Goal: Download file/media

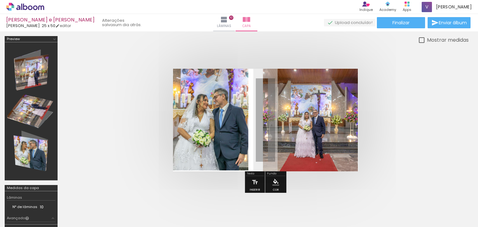
click at [238, 123] on quentale-photo at bounding box center [211, 120] width 76 height 102
click at [210, 127] on div at bounding box center [211, 120] width 76 height 102
click at [221, 92] on div at bounding box center [211, 120] width 76 height 102
click at [255, 132] on quentale-layouter at bounding box center [265, 120] width 185 height 103
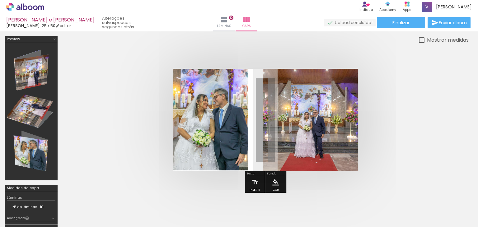
click at [209, 109] on quentale-photo at bounding box center [211, 120] width 76 height 102
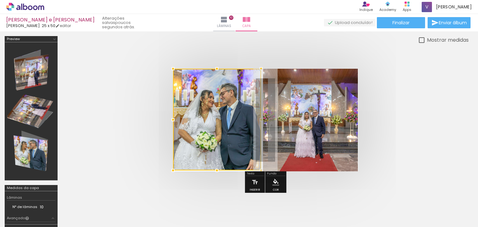
scroll to position [0, 1244]
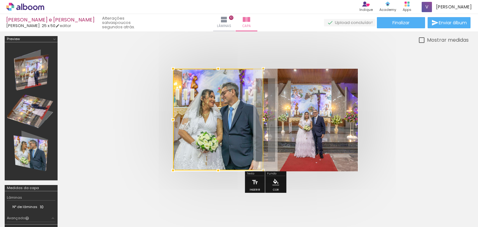
drag, startPoint x: 248, startPoint y: 119, endPoint x: 263, endPoint y: 114, distance: 15.7
click at [263, 114] on div at bounding box center [263, 120] width 12 height 12
click at [235, 59] on div at bounding box center [265, 120] width 407 height 153
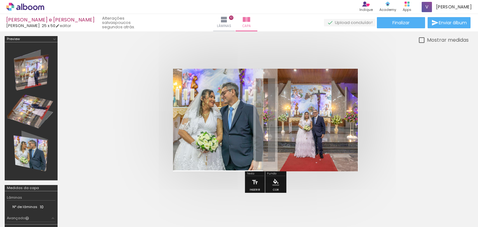
click at [258, 110] on quentale-photo at bounding box center [218, 120] width 90 height 102
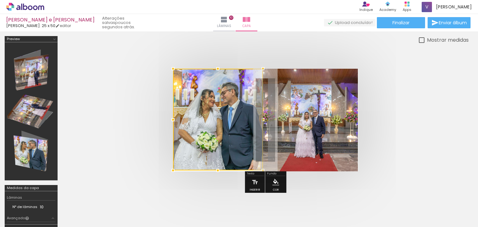
click at [263, 121] on div at bounding box center [263, 120] width 12 height 12
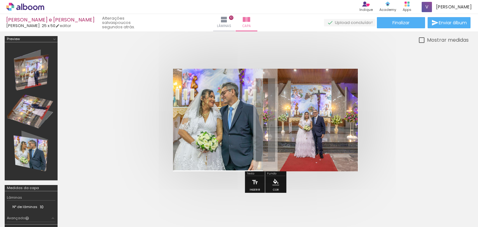
click at [284, 52] on div at bounding box center [265, 120] width 407 height 153
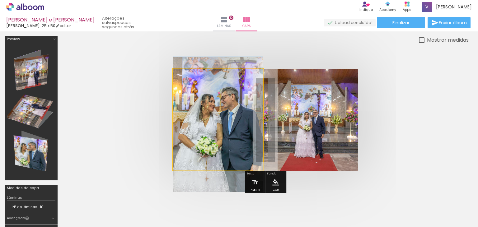
drag, startPoint x: 225, startPoint y: 112, endPoint x: 226, endPoint y: 117, distance: 4.7
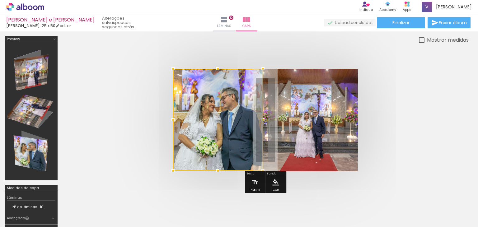
click at [218, 174] on div at bounding box center [218, 171] width 12 height 12
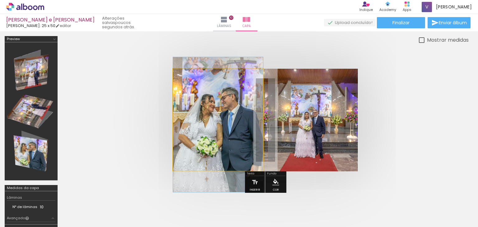
click at [233, 129] on quentale-photo at bounding box center [218, 120] width 90 height 102
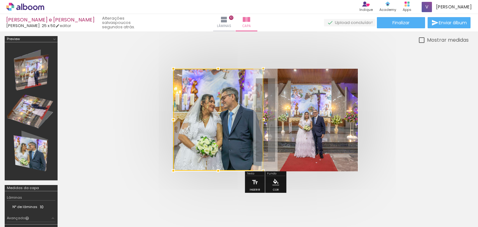
drag, startPoint x: 220, startPoint y: 120, endPoint x: 220, endPoint y: 114, distance: 6.5
click at [220, 114] on div at bounding box center [218, 120] width 90 height 102
click at [390, 147] on quentale-cover at bounding box center [265, 120] width 357 height 103
click at [376, 141] on quentale-cover at bounding box center [265, 120] width 357 height 103
click at [283, 56] on div at bounding box center [265, 120] width 407 height 153
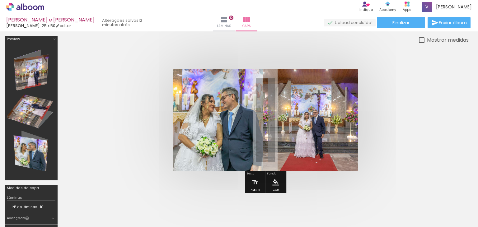
scroll to position [0, 1244]
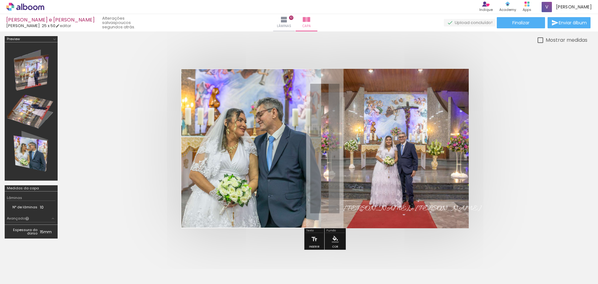
scroll to position [0, 1244]
click at [288, 21] on iron-icon at bounding box center [283, 19] width 7 height 7
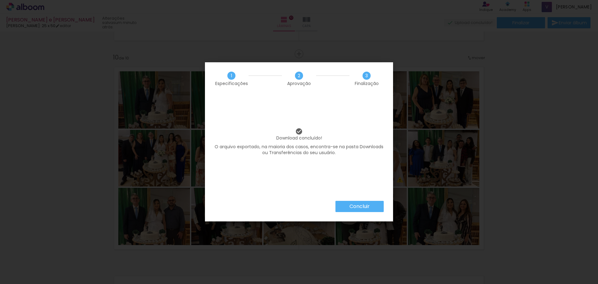
scroll to position [0, 1244]
click at [0, 0] on slot "Concluir" at bounding box center [0, 0] width 0 height 0
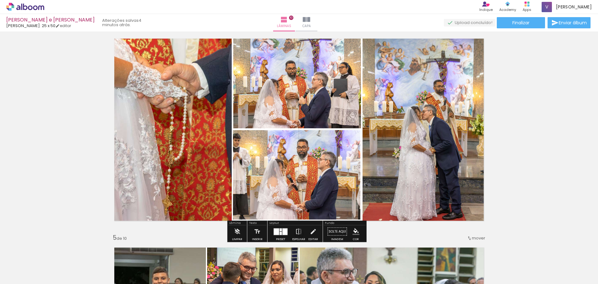
scroll to position [662, 0]
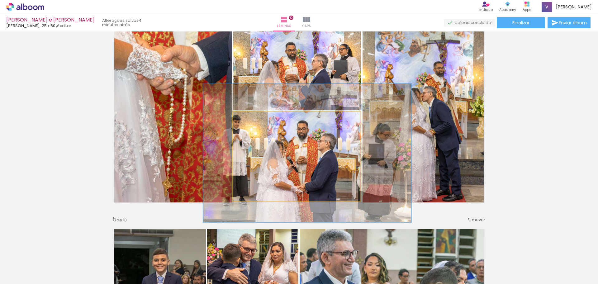
click at [311, 174] on quentale-photo at bounding box center [296, 156] width 127 height 89
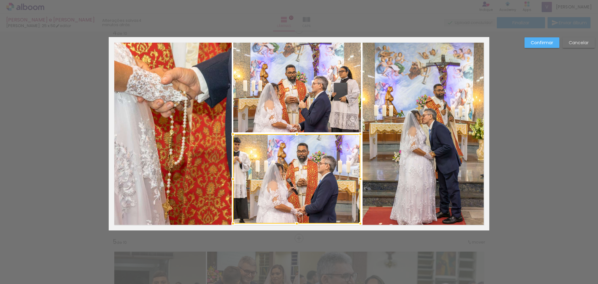
scroll to position [635, 0]
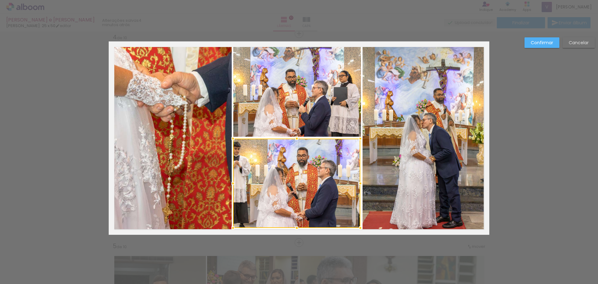
click at [0, 0] on slot "Cancelar" at bounding box center [0, 0] width 0 height 0
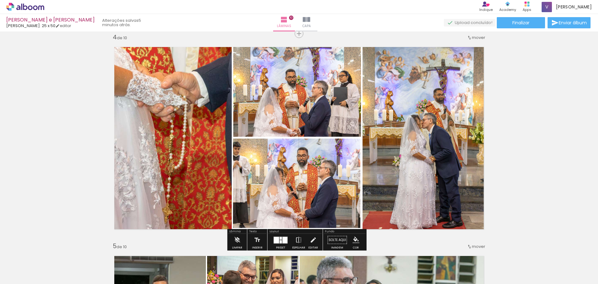
scroll to position [674, 0]
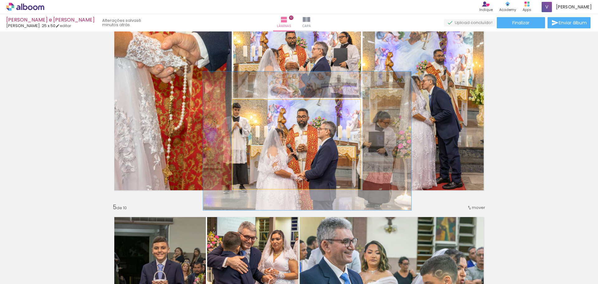
click at [264, 142] on quentale-photo at bounding box center [296, 144] width 127 height 89
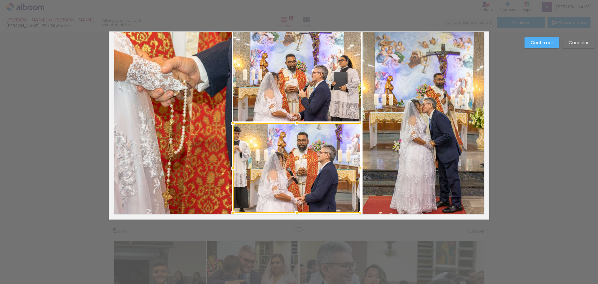
scroll to position [635, 0]
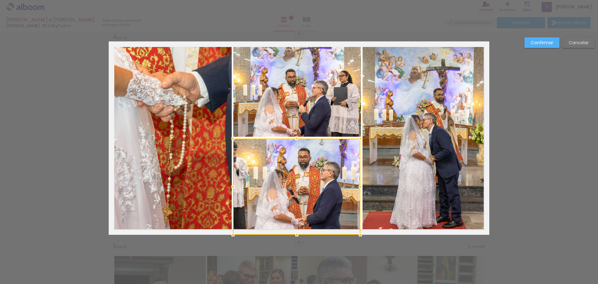
drag, startPoint x: 293, startPoint y: 228, endPoint x: 291, endPoint y: 238, distance: 10.4
click at [291, 238] on div at bounding box center [296, 235] width 12 height 12
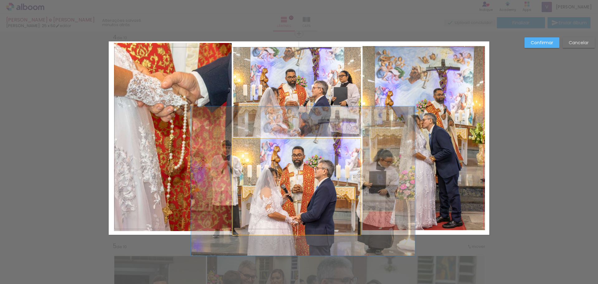
drag, startPoint x: 313, startPoint y: 194, endPoint x: 307, endPoint y: 192, distance: 6.2
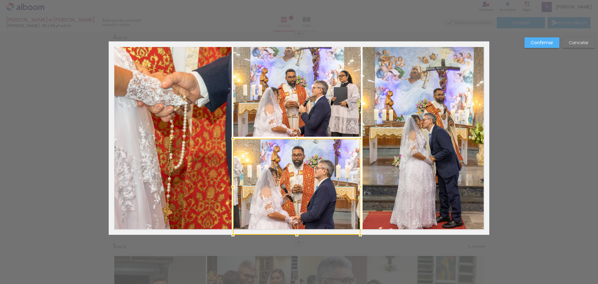
click at [455, 191] on quentale-photo at bounding box center [423, 138] width 122 height 184
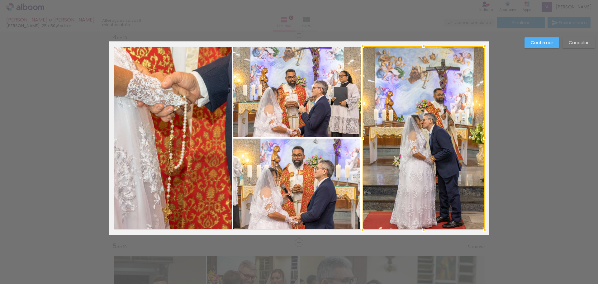
click at [343, 185] on quentale-photo at bounding box center [296, 187] width 127 height 96
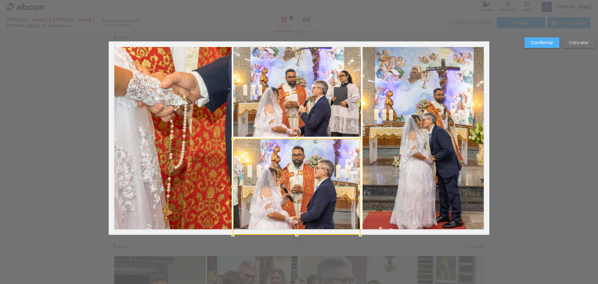
click at [343, 185] on div at bounding box center [296, 187] width 127 height 96
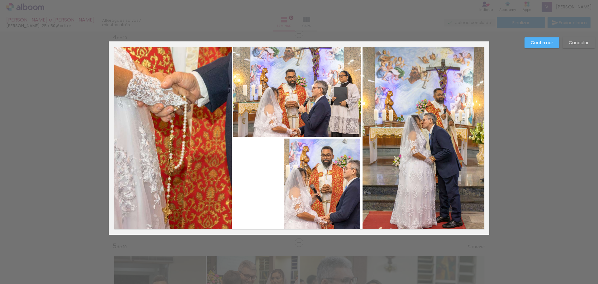
scroll to position [0, 1244]
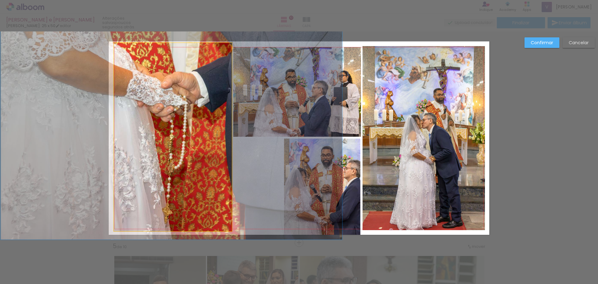
click at [211, 102] on quentale-photo at bounding box center [173, 137] width 118 height 188
click at [284, 139] on div at bounding box center [322, 187] width 76 height 96
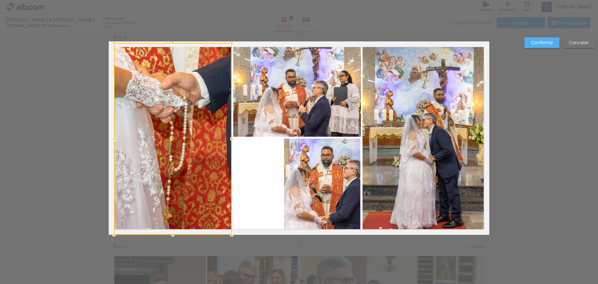
drag, startPoint x: 167, startPoint y: 231, endPoint x: 167, endPoint y: 240, distance: 9.0
click at [167, 240] on div at bounding box center [173, 235] width 12 height 12
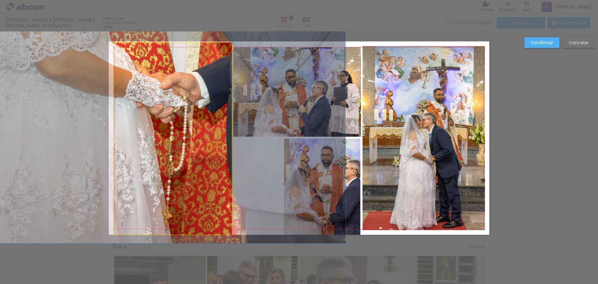
click at [165, 52] on quentale-photo at bounding box center [173, 139] width 118 height 192
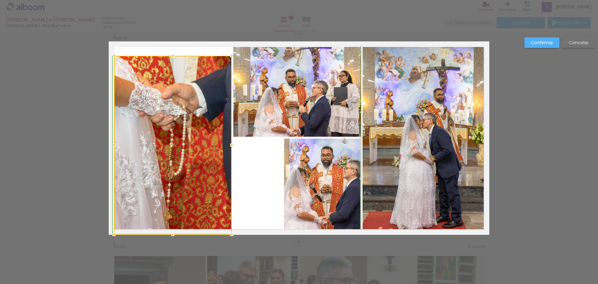
drag, startPoint x: 170, startPoint y: 40, endPoint x: 170, endPoint y: 46, distance: 5.9
click at [170, 46] on album-spread "4 de 10" at bounding box center [299, 137] width 380 height 193
click at [173, 42] on quentale-layouter at bounding box center [299, 137] width 380 height 193
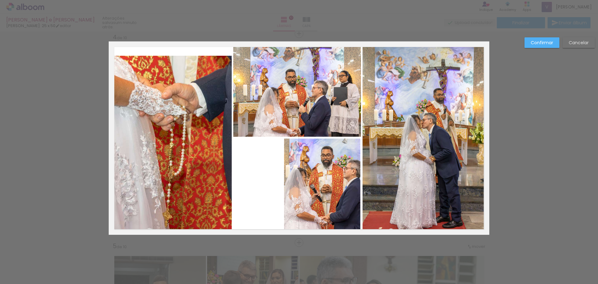
click at [166, 57] on quentale-photo at bounding box center [173, 145] width 118 height 179
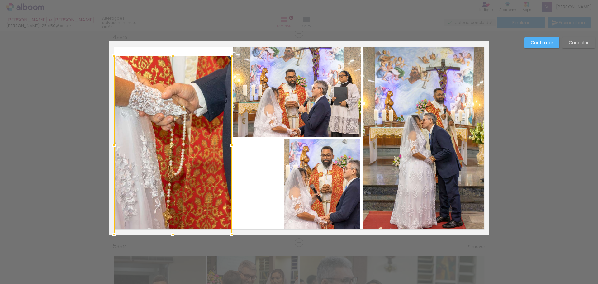
click at [167, 57] on div at bounding box center [173, 56] width 12 height 12
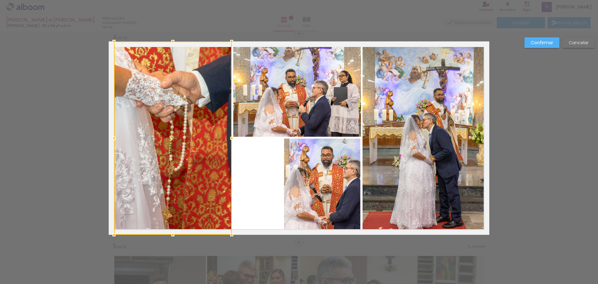
drag, startPoint x: 169, startPoint y: 54, endPoint x: 174, endPoint y: 33, distance: 21.6
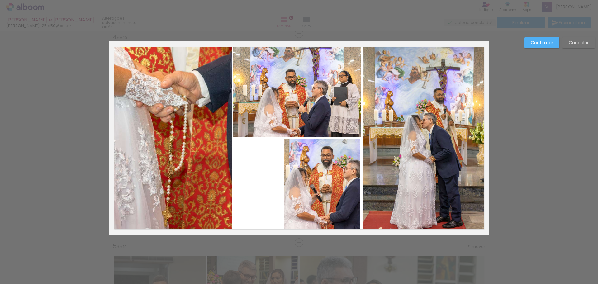
click at [331, 155] on quentale-photo at bounding box center [322, 187] width 76 height 96
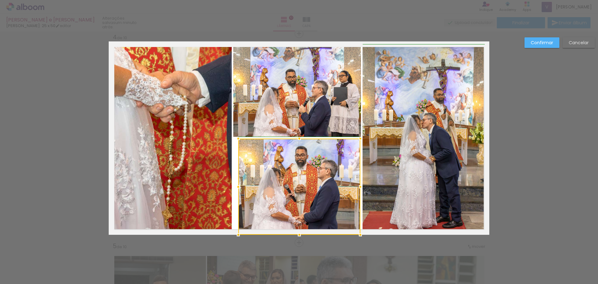
drag, startPoint x: 283, startPoint y: 189, endPoint x: 236, endPoint y: 185, distance: 47.2
click at [236, 185] on div at bounding box center [238, 187] width 12 height 12
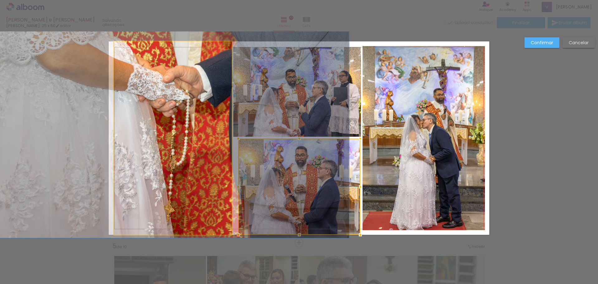
drag, startPoint x: 158, startPoint y: 122, endPoint x: 161, endPoint y: 116, distance: 6.0
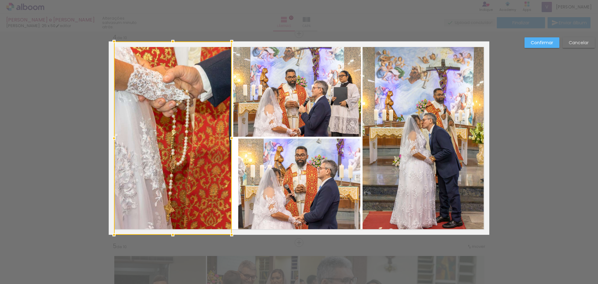
click at [285, 111] on quentale-photo at bounding box center [297, 92] width 128 height 90
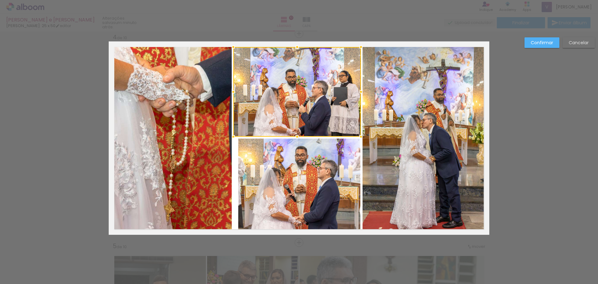
click at [263, 166] on quentale-photo at bounding box center [299, 187] width 122 height 96
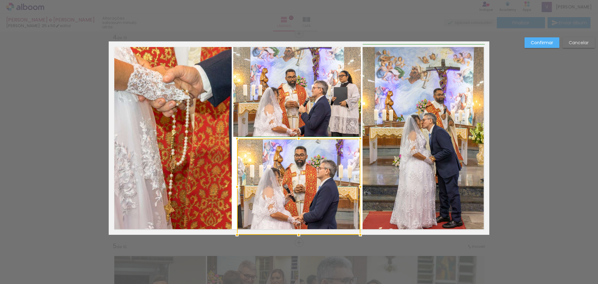
click at [234, 186] on div at bounding box center [237, 187] width 12 height 12
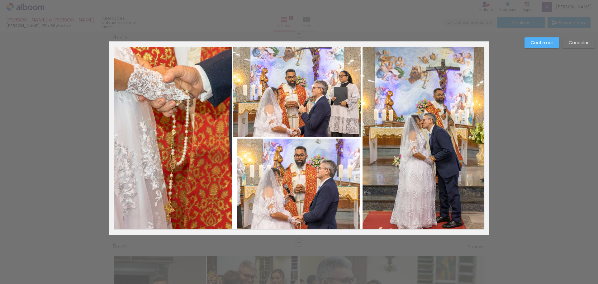
click at [259, 83] on quentale-photo at bounding box center [297, 92] width 128 height 90
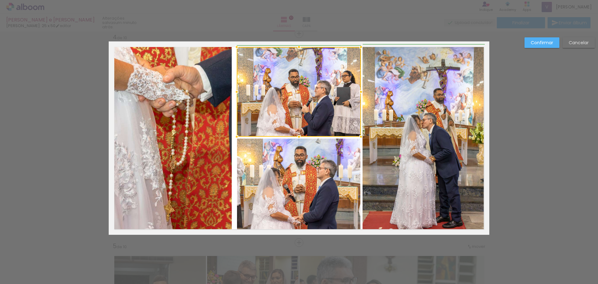
drag, startPoint x: 231, startPoint y: 91, endPoint x: 237, endPoint y: 92, distance: 5.3
click at [237, 92] on div at bounding box center [236, 92] width 12 height 12
drag, startPoint x: 359, startPoint y: 90, endPoint x: 355, endPoint y: 92, distance: 4.3
click at [355, 92] on div at bounding box center [358, 92] width 12 height 12
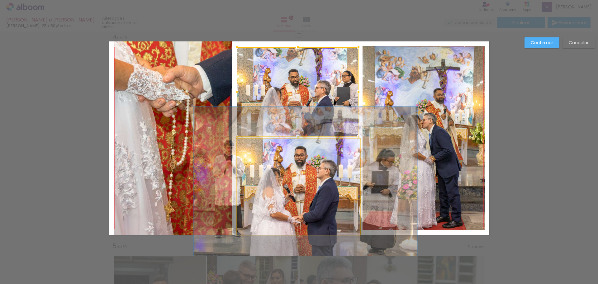
click at [355, 150] on quentale-photo at bounding box center [298, 187] width 123 height 96
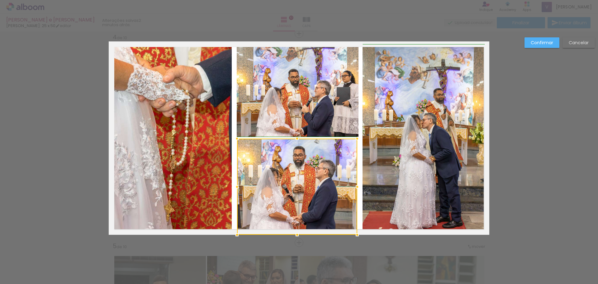
click at [359, 186] on div at bounding box center [357, 187] width 12 height 12
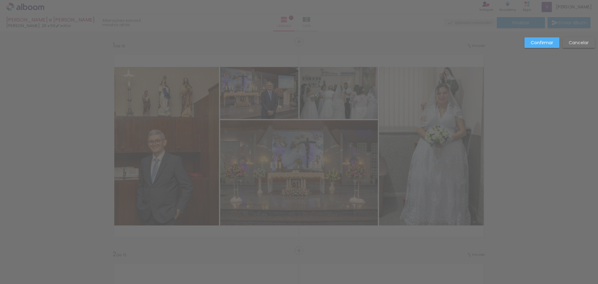
click at [360, 23] on div at bounding box center [299, 15] width 598 height 31
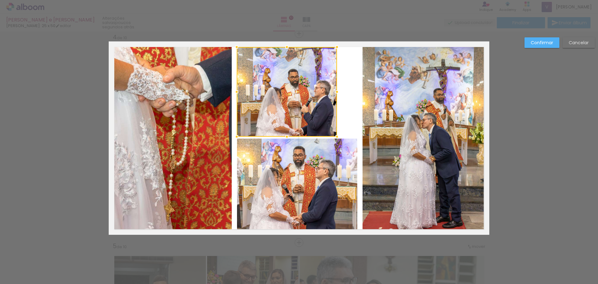
scroll to position [0, 1244]
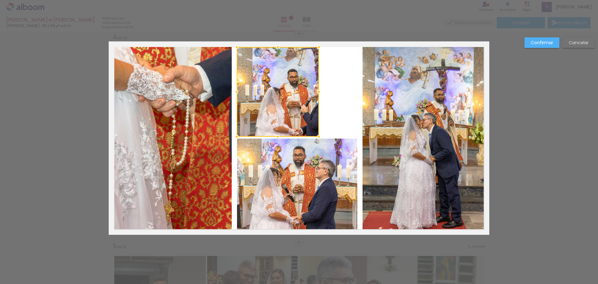
drag, startPoint x: 356, startPoint y: 91, endPoint x: 314, endPoint y: 95, distance: 42.9
click at [314, 95] on div at bounding box center [319, 92] width 12 height 12
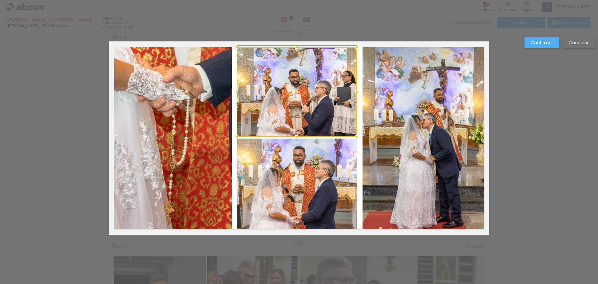
drag, startPoint x: 317, startPoint y: 94, endPoint x: 355, endPoint y: 94, distance: 38.0
click at [355, 94] on div at bounding box center [357, 92] width 12 height 12
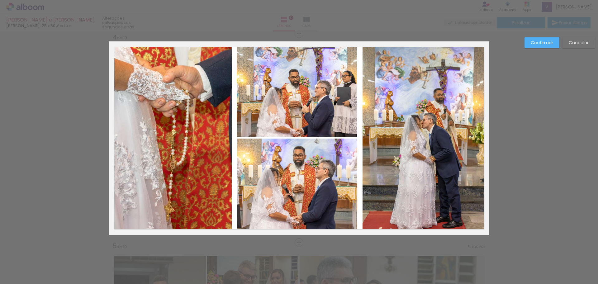
click at [399, 105] on quentale-photo at bounding box center [423, 138] width 122 height 184
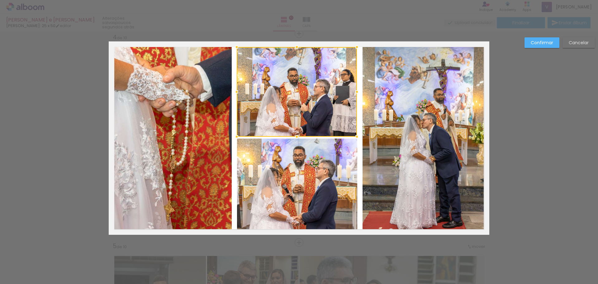
click at [295, 199] on quentale-photo at bounding box center [297, 187] width 120 height 96
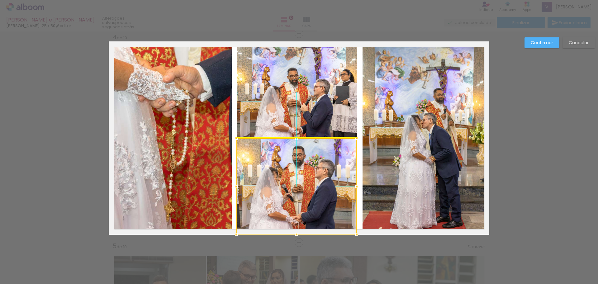
click at [297, 196] on div at bounding box center [296, 186] width 120 height 96
click at [437, 66] on quentale-photo at bounding box center [423, 138] width 122 height 184
click at [357, 138] on div at bounding box center [296, 186] width 120 height 96
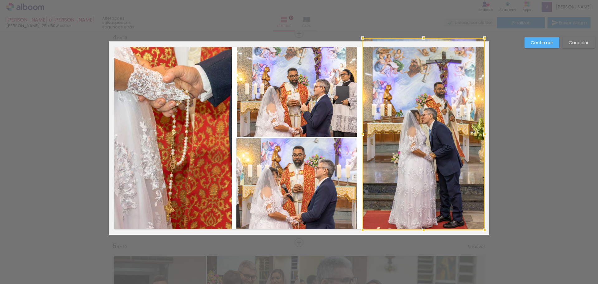
click at [422, 45] on div at bounding box center [423, 134] width 122 height 192
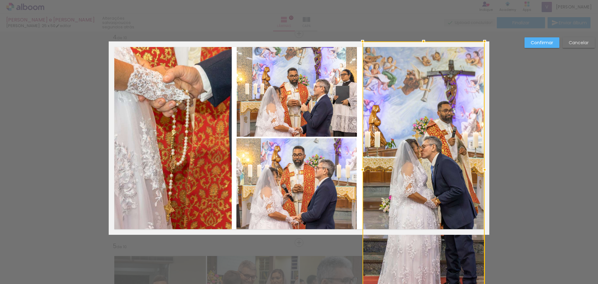
drag, startPoint x: 421, startPoint y: 230, endPoint x: 421, endPoint y: 217, distance: 13.7
click at [421, 217] on div at bounding box center [423, 169] width 122 height 257
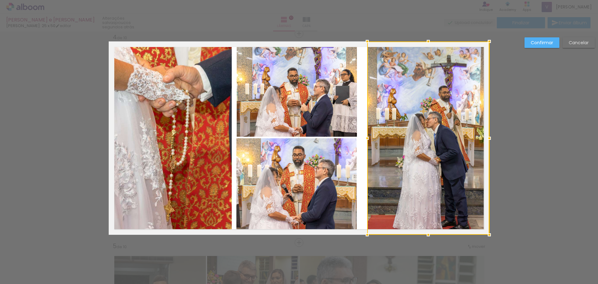
drag, startPoint x: 422, startPoint y: 117, endPoint x: 429, endPoint y: 107, distance: 11.7
click at [429, 107] on div at bounding box center [428, 137] width 122 height 193
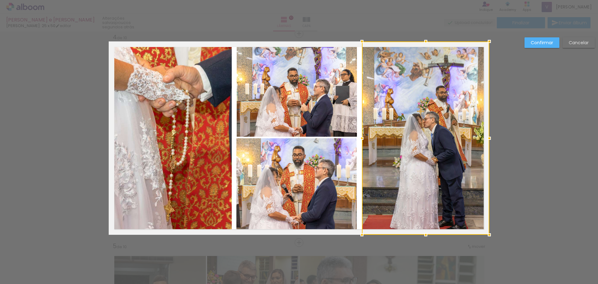
scroll to position [0, 1244]
click at [422, 234] on div at bounding box center [425, 235] width 12 height 12
drag, startPoint x: 427, startPoint y: 92, endPoint x: 433, endPoint y: 84, distance: 9.7
click at [433, 84] on div at bounding box center [425, 137] width 127 height 193
click at [0, 0] on slot "Confirmar" at bounding box center [0, 0] width 0 height 0
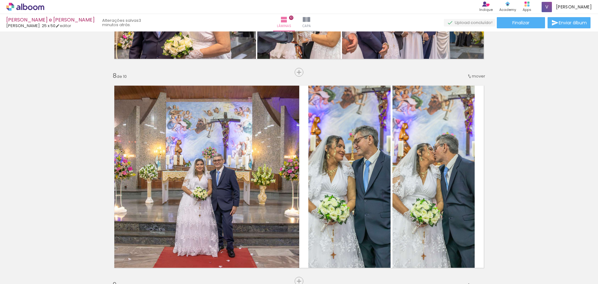
scroll to position [1530, 0]
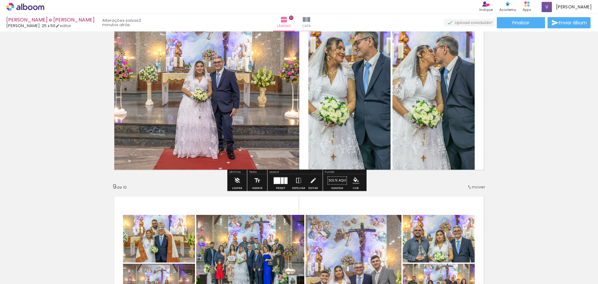
click at [340, 133] on quentale-photo at bounding box center [349, 80] width 82 height 190
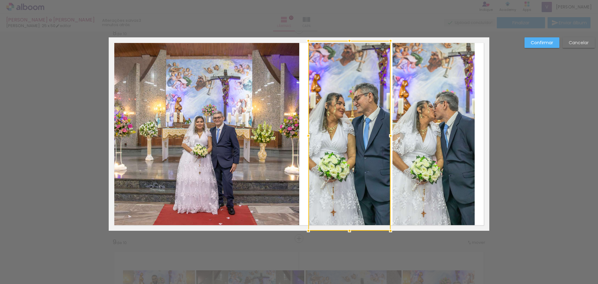
scroll to position [1471, 0]
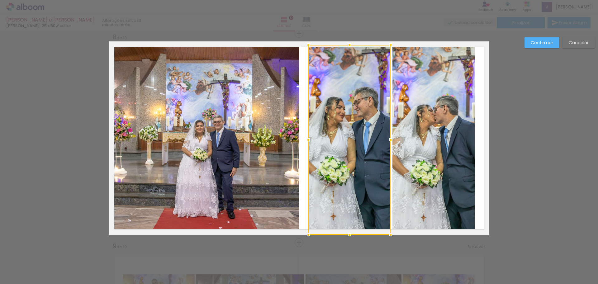
click at [224, 131] on quentale-photo at bounding box center [204, 137] width 190 height 189
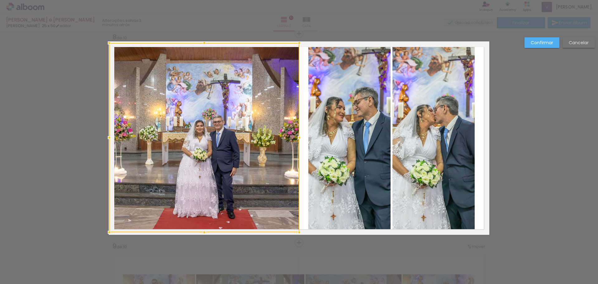
click at [224, 131] on div at bounding box center [204, 137] width 190 height 189
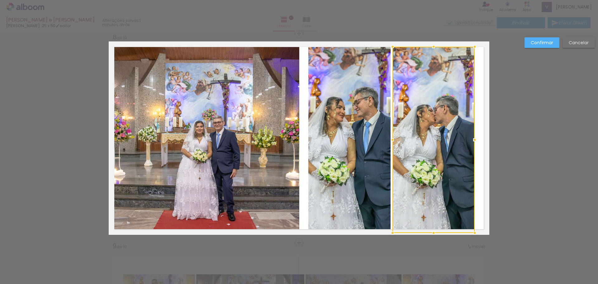
scroll to position [0, 1244]
click at [354, 188] on quentale-photo at bounding box center [349, 140] width 82 height 190
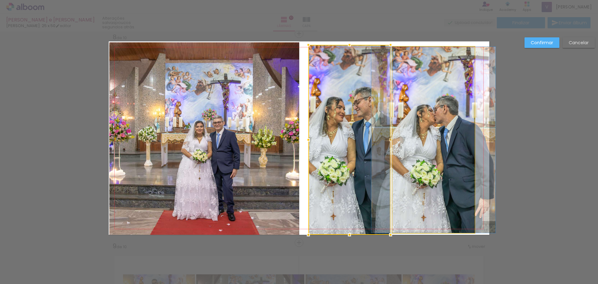
click at [437, 216] on quentale-photo at bounding box center [433, 140] width 82 height 186
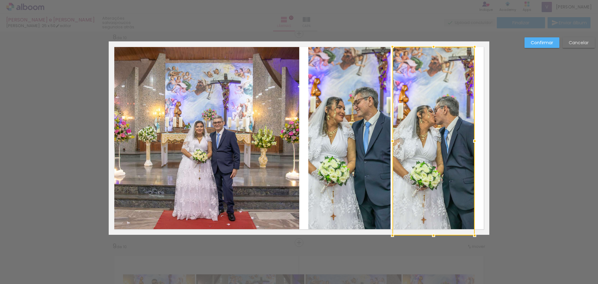
drag, startPoint x: 429, startPoint y: 233, endPoint x: 432, endPoint y: 218, distance: 15.3
click at [432, 218] on div at bounding box center [433, 141] width 82 height 189
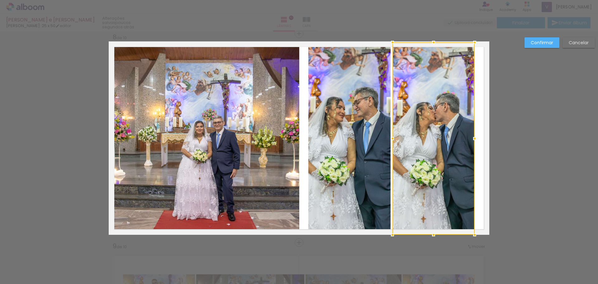
drag, startPoint x: 432, startPoint y: 46, endPoint x: 452, endPoint y: 33, distance: 23.8
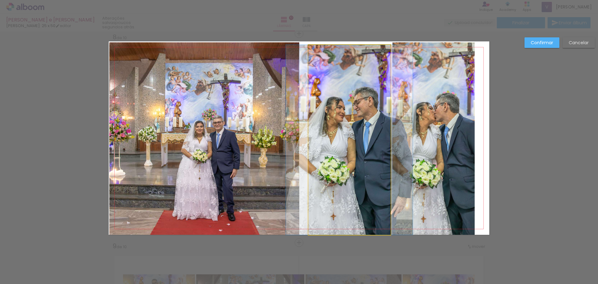
click at [347, 72] on quentale-photo at bounding box center [349, 140] width 82 height 190
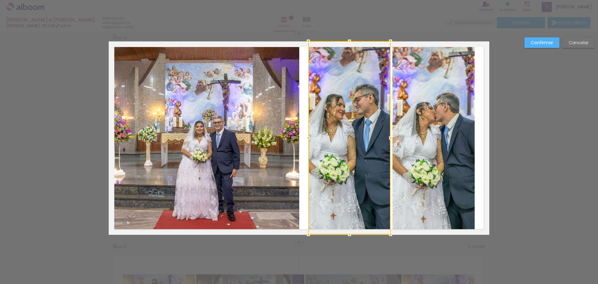
click at [349, 48] on div at bounding box center [349, 137] width 82 height 193
click at [449, 64] on quentale-photo at bounding box center [433, 138] width 82 height 192
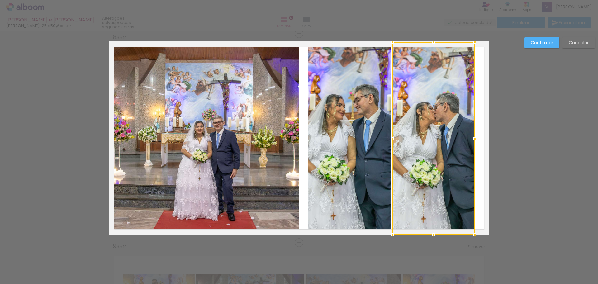
click at [449, 64] on div at bounding box center [433, 138] width 82 height 192
drag, startPoint x: 431, startPoint y: 41, endPoint x: 436, endPoint y: 29, distance: 13.3
click at [0, 0] on div "Maria Aparecida e Manoel Luiz Fotógrafo: 25 x 50 editar poucos segundos atrás. …" at bounding box center [0, 0] width 0 height 0
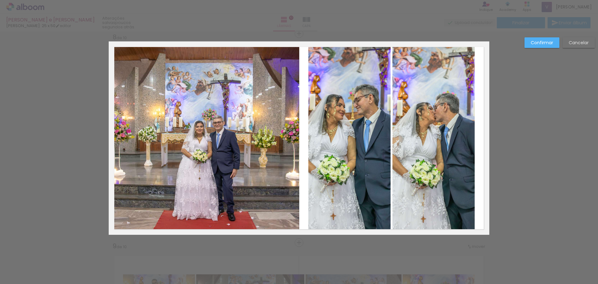
click at [430, 44] on quentale-photo at bounding box center [433, 139] width 82 height 192
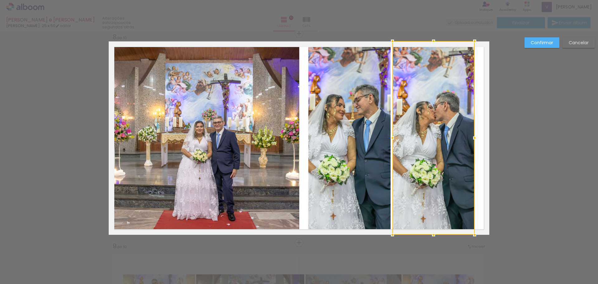
drag, startPoint x: 431, startPoint y: 43, endPoint x: 434, endPoint y: 54, distance: 11.9
click at [434, 54] on div at bounding box center [433, 138] width 82 height 194
click at [125, 123] on quentale-photo at bounding box center [204, 138] width 190 height 192
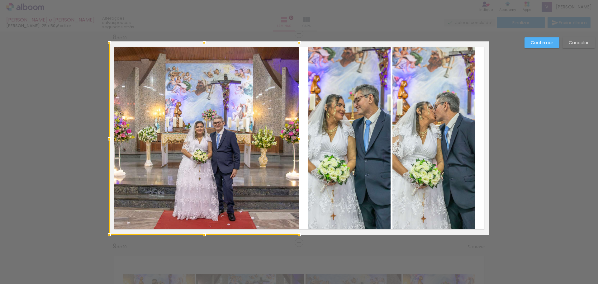
drag, startPoint x: 203, startPoint y: 41, endPoint x: 225, endPoint y: 21, distance: 29.3
click at [0, 0] on div "Maria Aparecida e Manoel Luiz Fotógrafo: 25 x 50 editar poucos segundos atrás. …" at bounding box center [0, 0] width 0 height 0
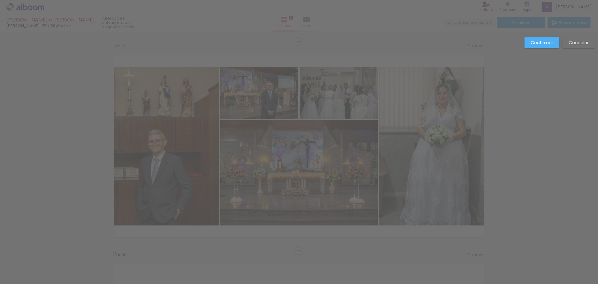
click at [0, 0] on slot "Confirmar" at bounding box center [0, 0] width 0 height 0
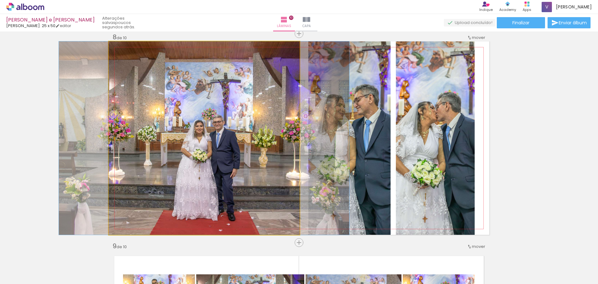
scroll to position [0, 1244]
click at [168, 72] on quentale-photo at bounding box center [204, 137] width 191 height 193
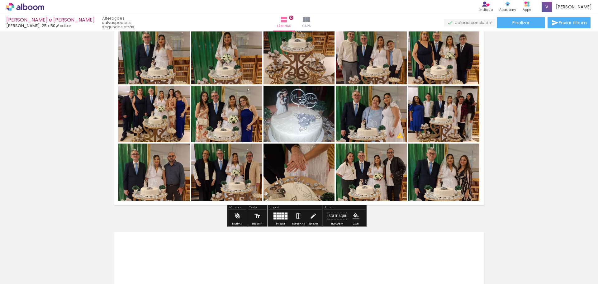
scroll to position [1938, 0]
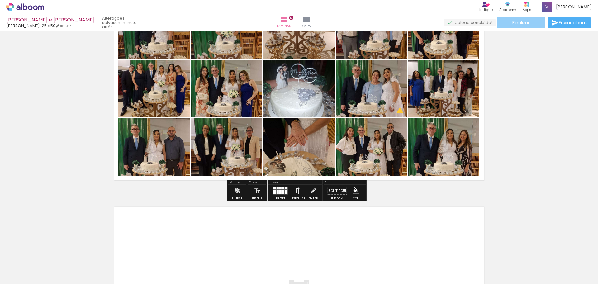
click at [512, 23] on span "Finalizar" at bounding box center [520, 23] width 17 height 4
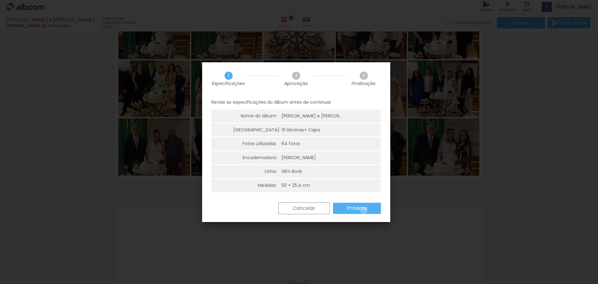
click at [0, 0] on slot "Próximo" at bounding box center [0, 0] width 0 height 0
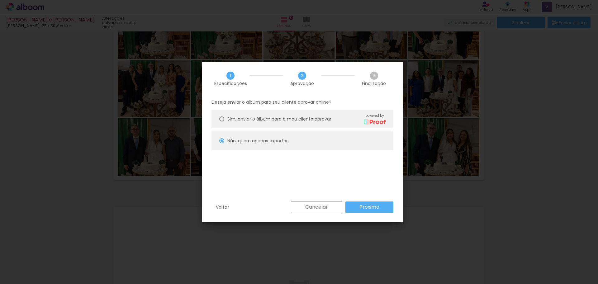
click at [0, 0] on slot "Próximo" at bounding box center [0, 0] width 0 height 0
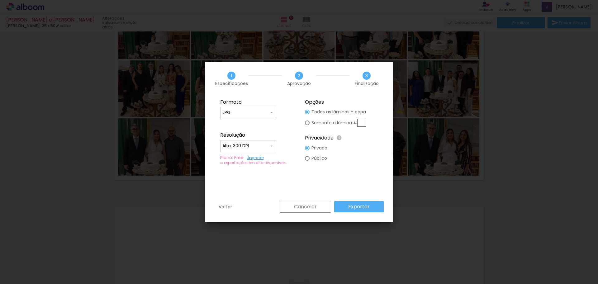
type input "Alta, 300 DPI"
click at [370, 208] on paper-button "Exportar" at bounding box center [359, 206] width 50 height 11
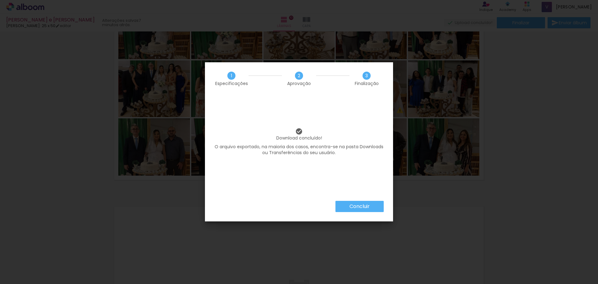
scroll to position [0, 1244]
click at [0, 0] on slot "Concluir" at bounding box center [0, 0] width 0 height 0
